Goal: Task Accomplishment & Management: Use online tool/utility

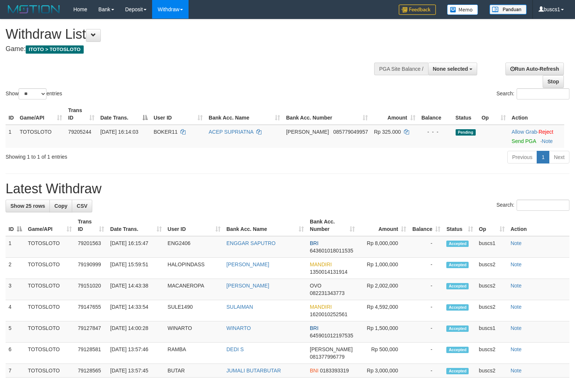
select select
select select "**"
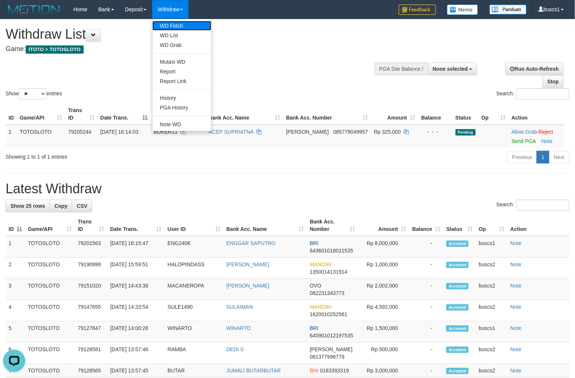
click at [175, 26] on link "WD Fetch" at bounding box center [182, 26] width 59 height 10
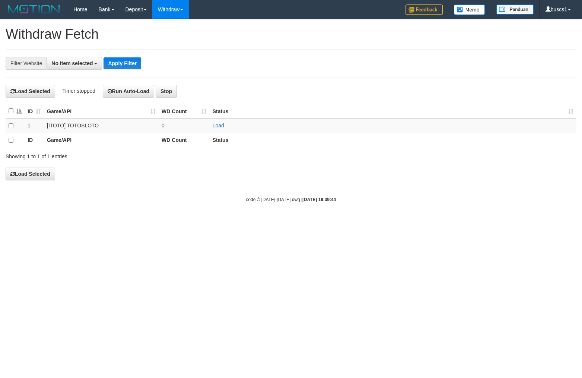
select select
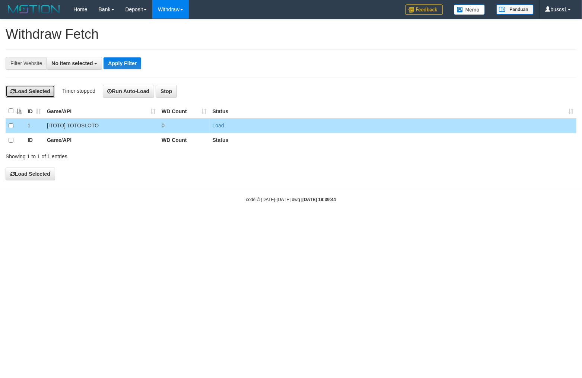
click at [28, 89] on button "Load Selected" at bounding box center [31, 91] width 50 height 13
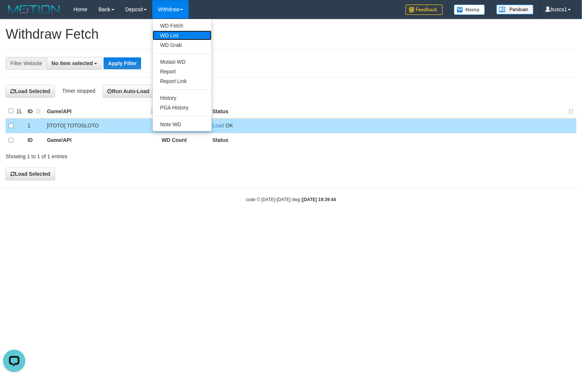
click at [181, 31] on link "WD List" at bounding box center [182, 36] width 59 height 10
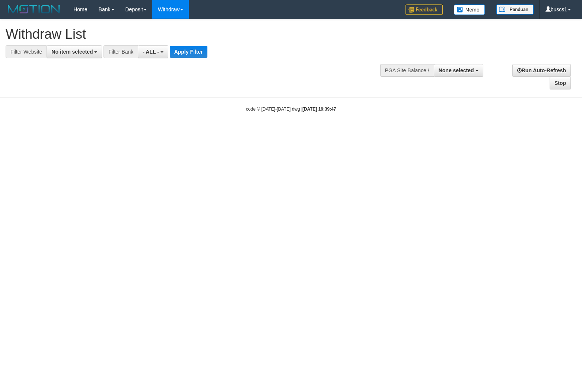
select select
click at [81, 51] on span "No item selected" at bounding box center [71, 52] width 41 height 6
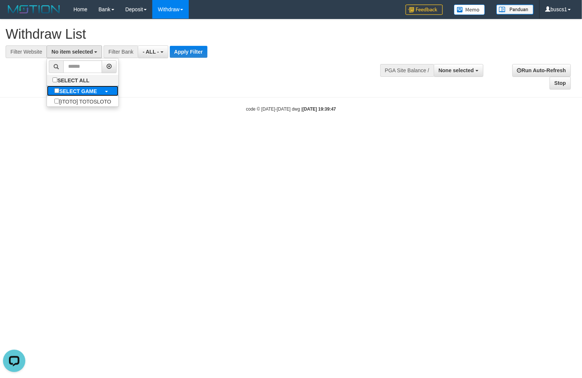
click at [81, 91] on b "SELECT GAME" at bounding box center [78, 91] width 38 height 6
select select "****"
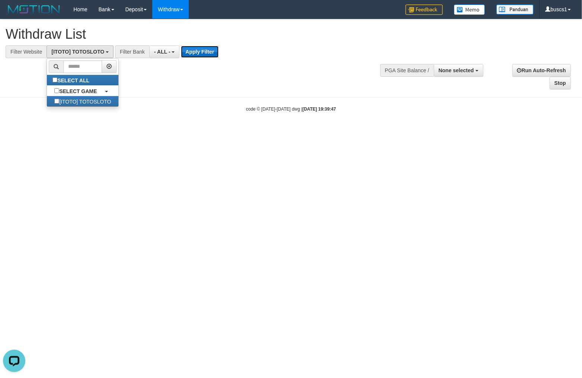
click at [203, 48] on button "Apply Filter" at bounding box center [200, 52] width 38 height 12
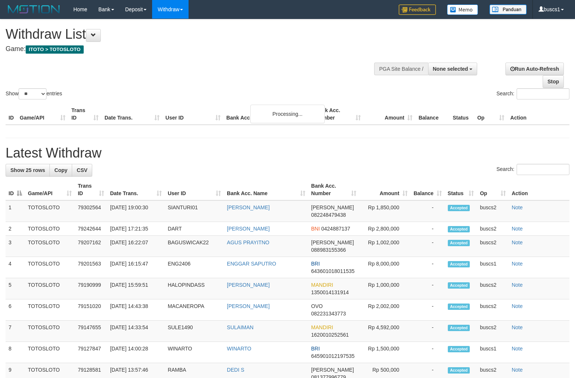
select select
select select "**"
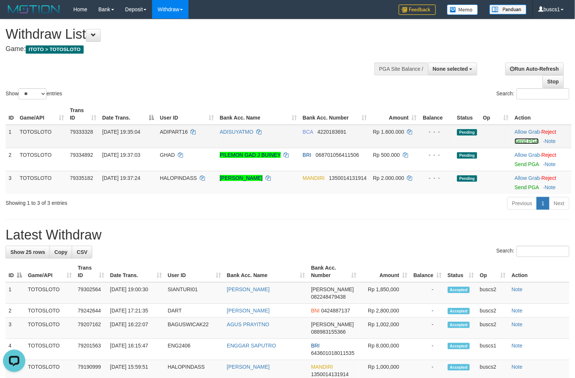
click at [530, 142] on link "Send PGA" at bounding box center [527, 141] width 24 height 6
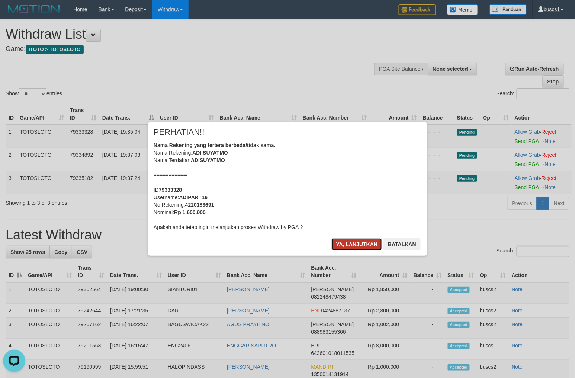
click at [352, 240] on button "Ya, lanjutkan" at bounding box center [357, 244] width 51 height 12
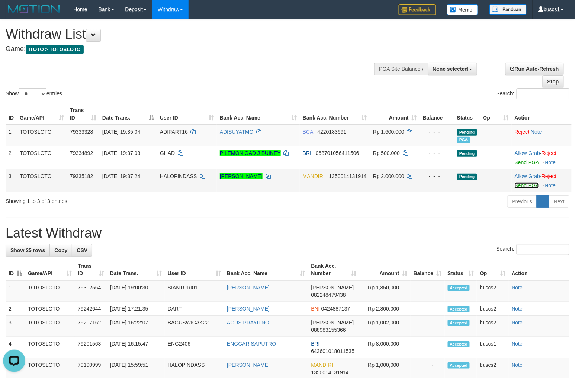
click at [527, 182] on link "Send PGA" at bounding box center [527, 185] width 24 height 6
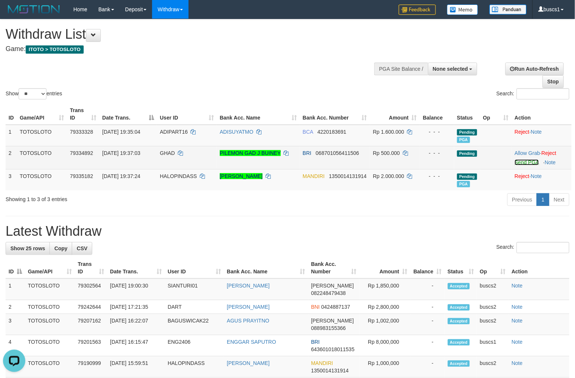
click at [528, 162] on link "Send PGA" at bounding box center [527, 162] width 24 height 6
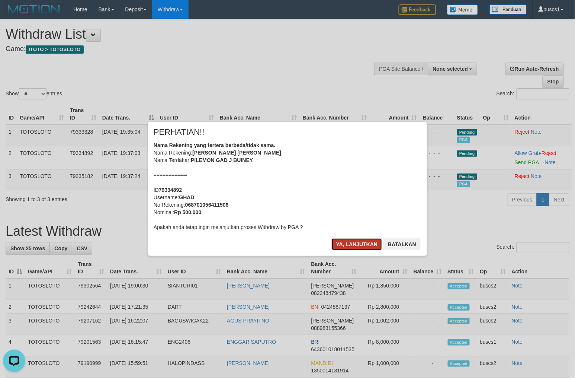
click at [350, 246] on button "Ya, lanjutkan" at bounding box center [357, 244] width 51 height 12
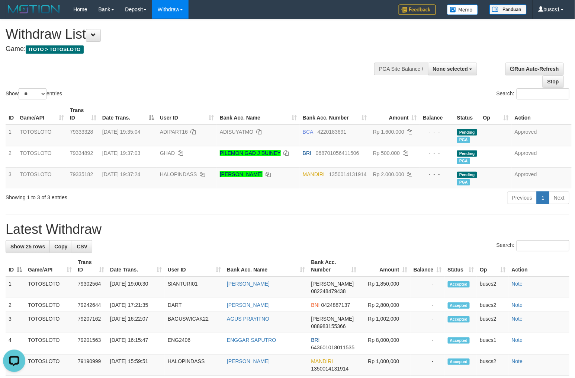
click at [378, 65] on div "PGA Site Balance /" at bounding box center [401, 69] width 54 height 13
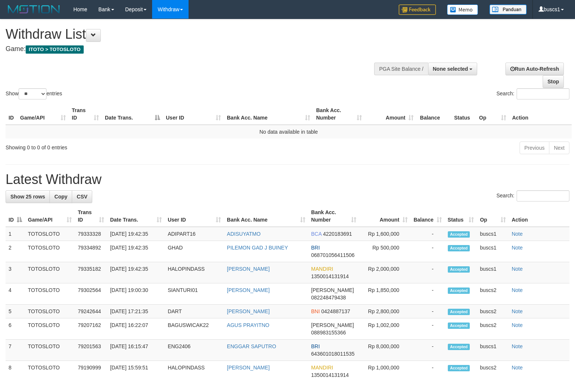
select select
select select "**"
